Goal: Transaction & Acquisition: Book appointment/travel/reservation

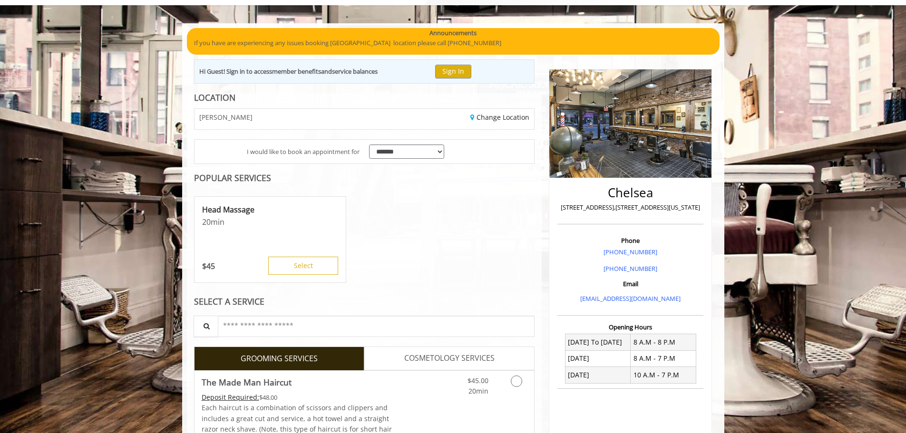
scroll to position [143, 0]
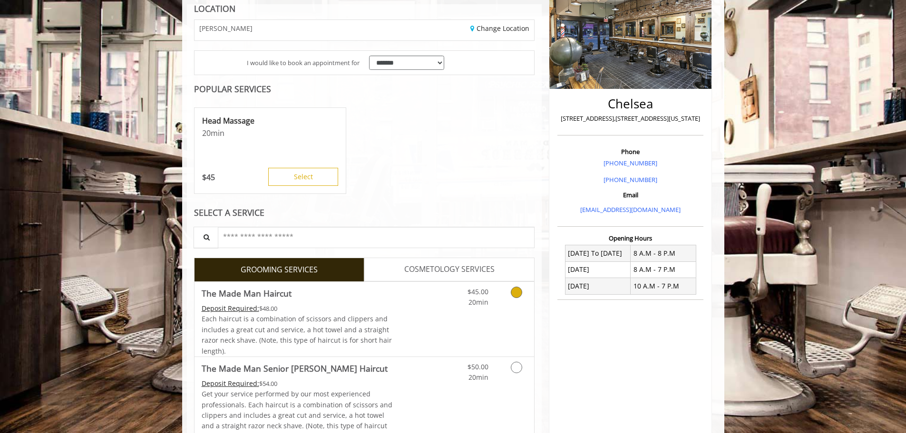
click at [513, 288] on icon "Grooming services" at bounding box center [516, 292] width 11 height 11
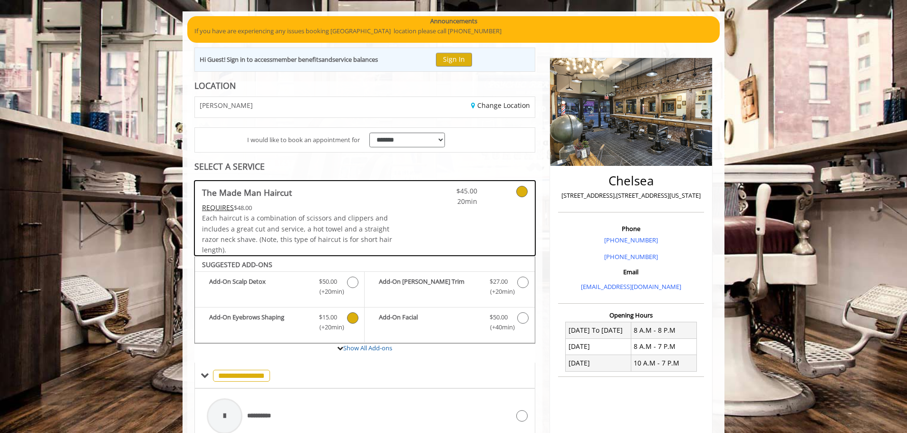
scroll to position [0, 0]
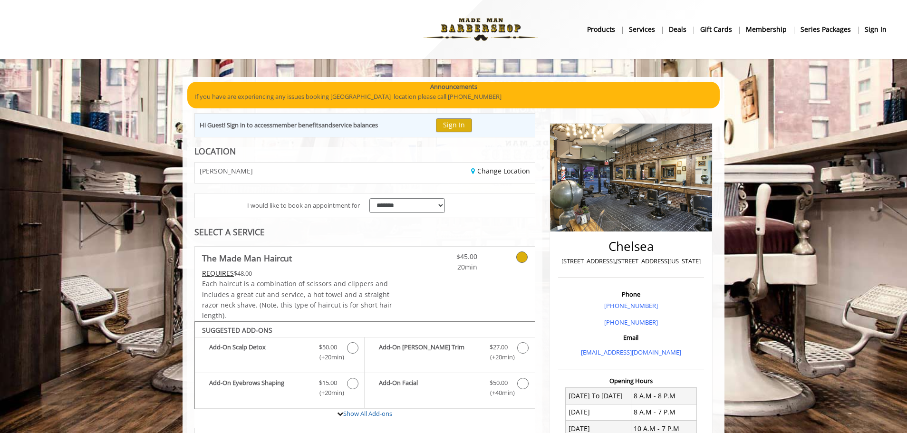
click at [480, 165] on div "Change Location" at bounding box center [453, 173] width 177 height 20
click at [481, 166] on link "Change Location" at bounding box center [500, 170] width 59 height 9
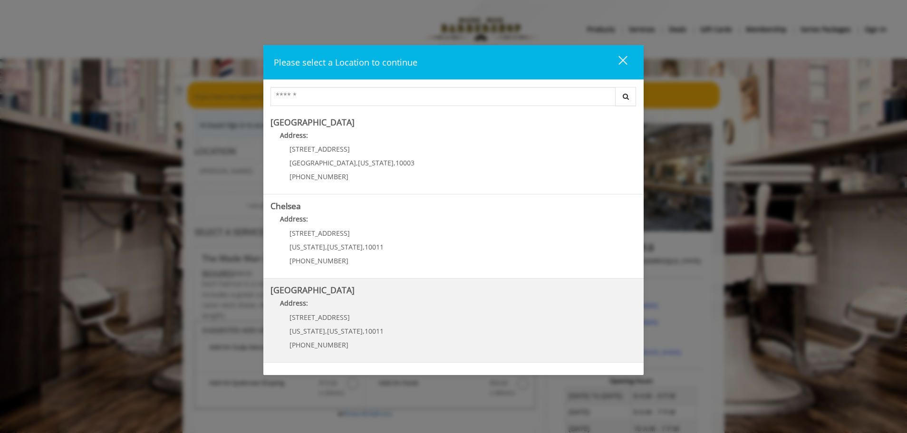
click at [482, 303] on Street "Address:" at bounding box center [454, 305] width 366 height 15
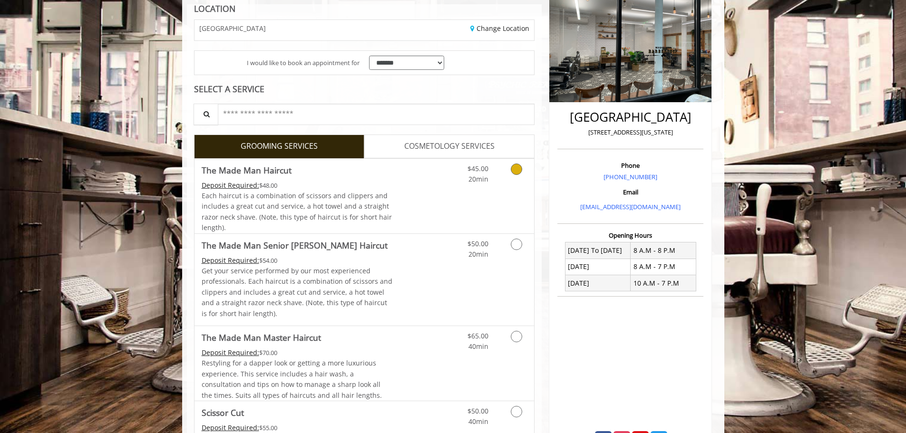
click at [504, 180] on link "Grooming services" at bounding box center [515, 172] width 24 height 26
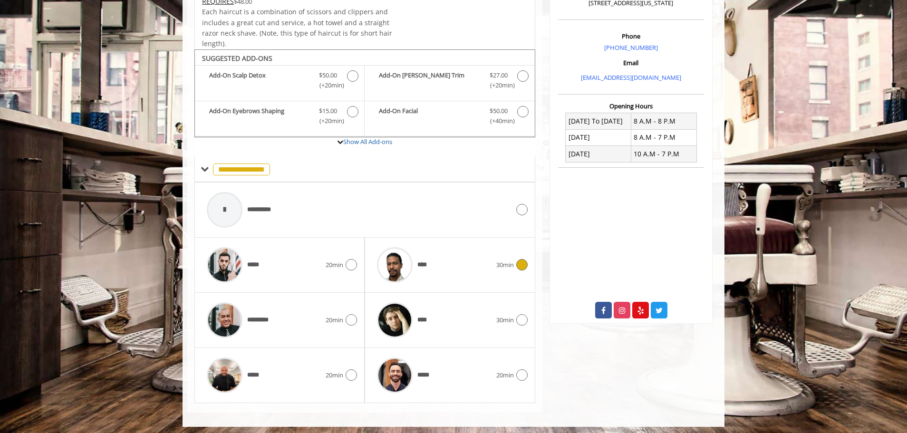
scroll to position [275, 0]
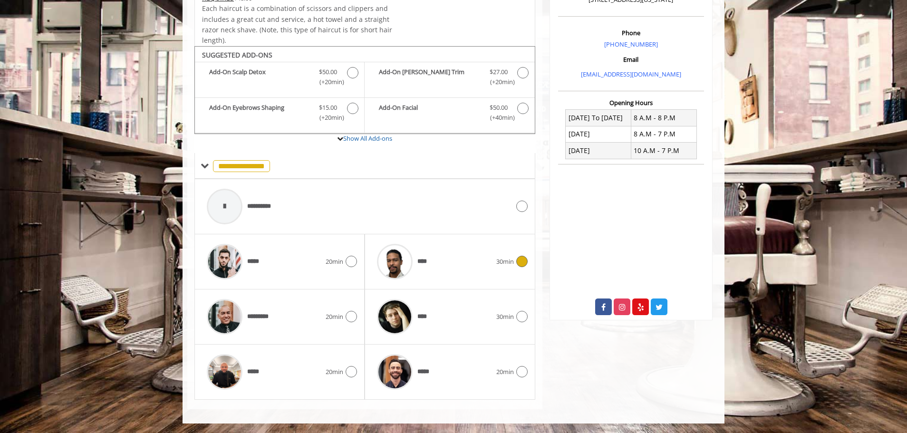
click at [453, 269] on div "****" at bounding box center [434, 261] width 124 height 45
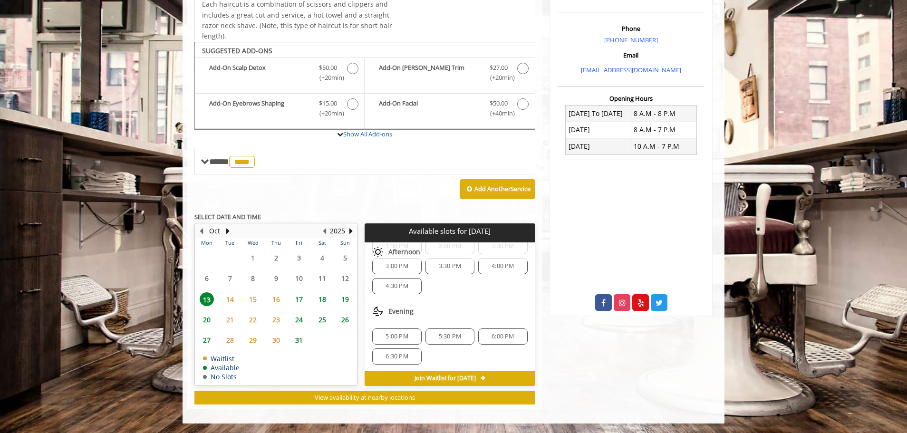
scroll to position [103, 0]
